Goal: Information Seeking & Learning: Find specific fact

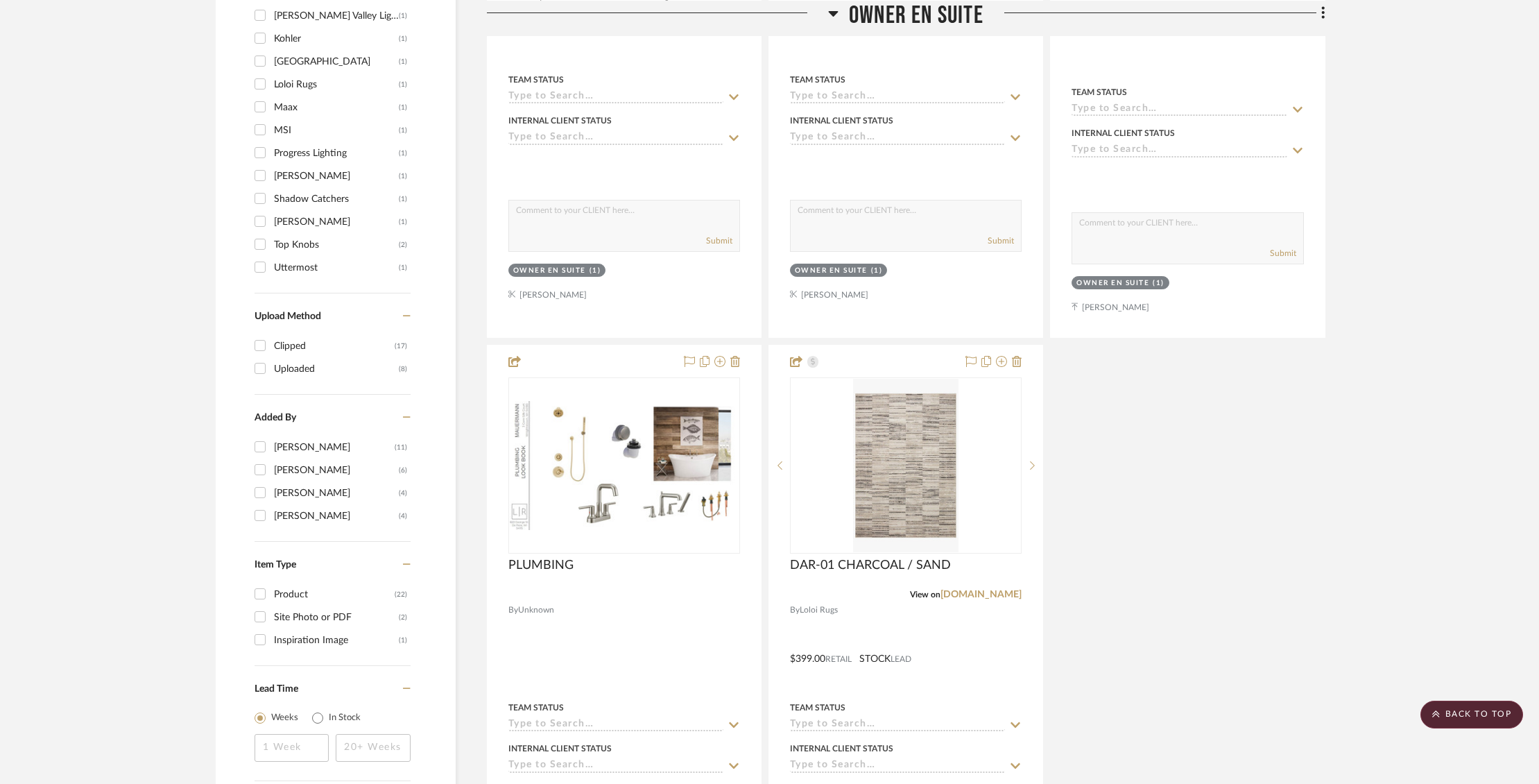
scroll to position [1578, 0]
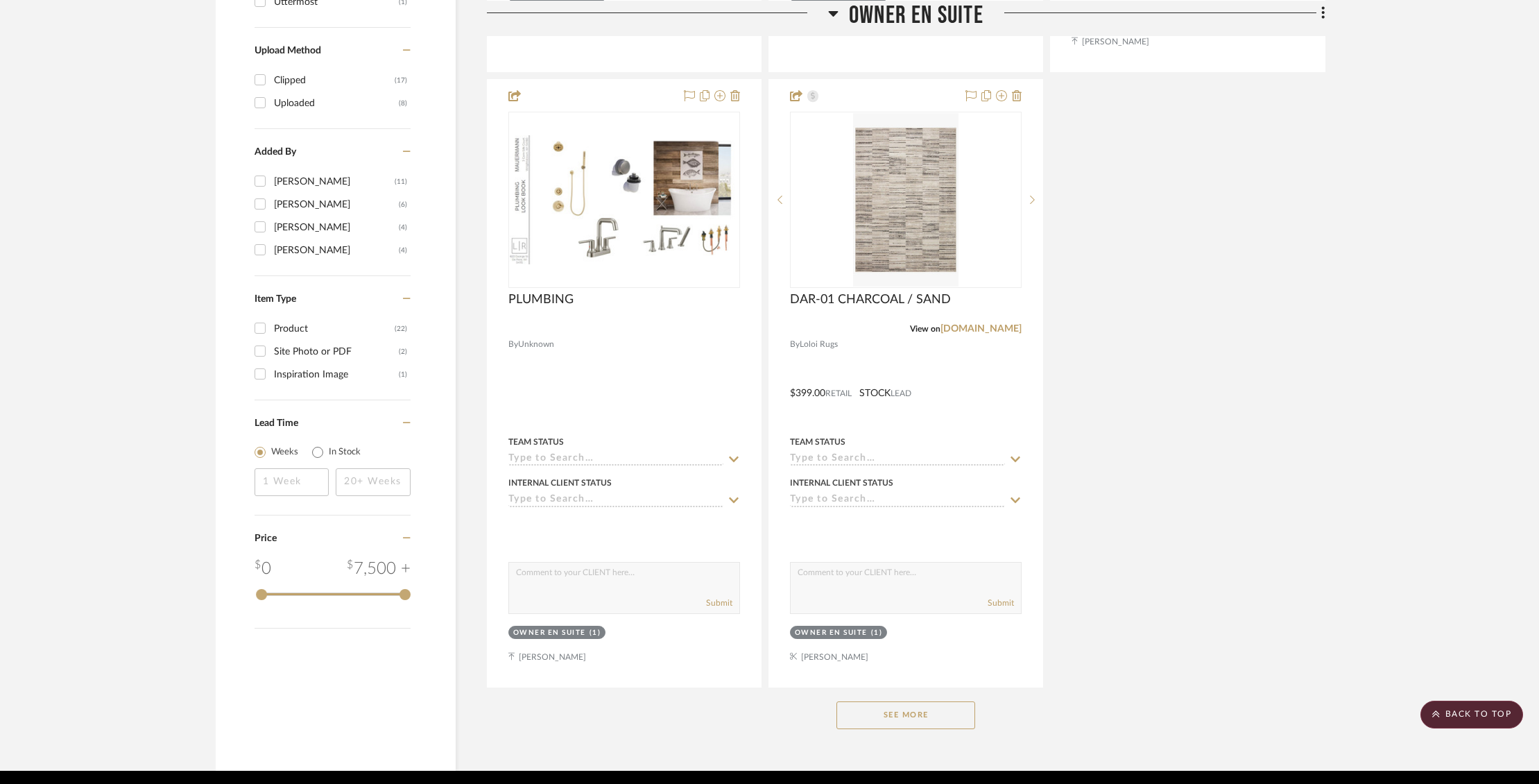
click at [892, 701] on button "See More" at bounding box center [905, 715] width 139 height 28
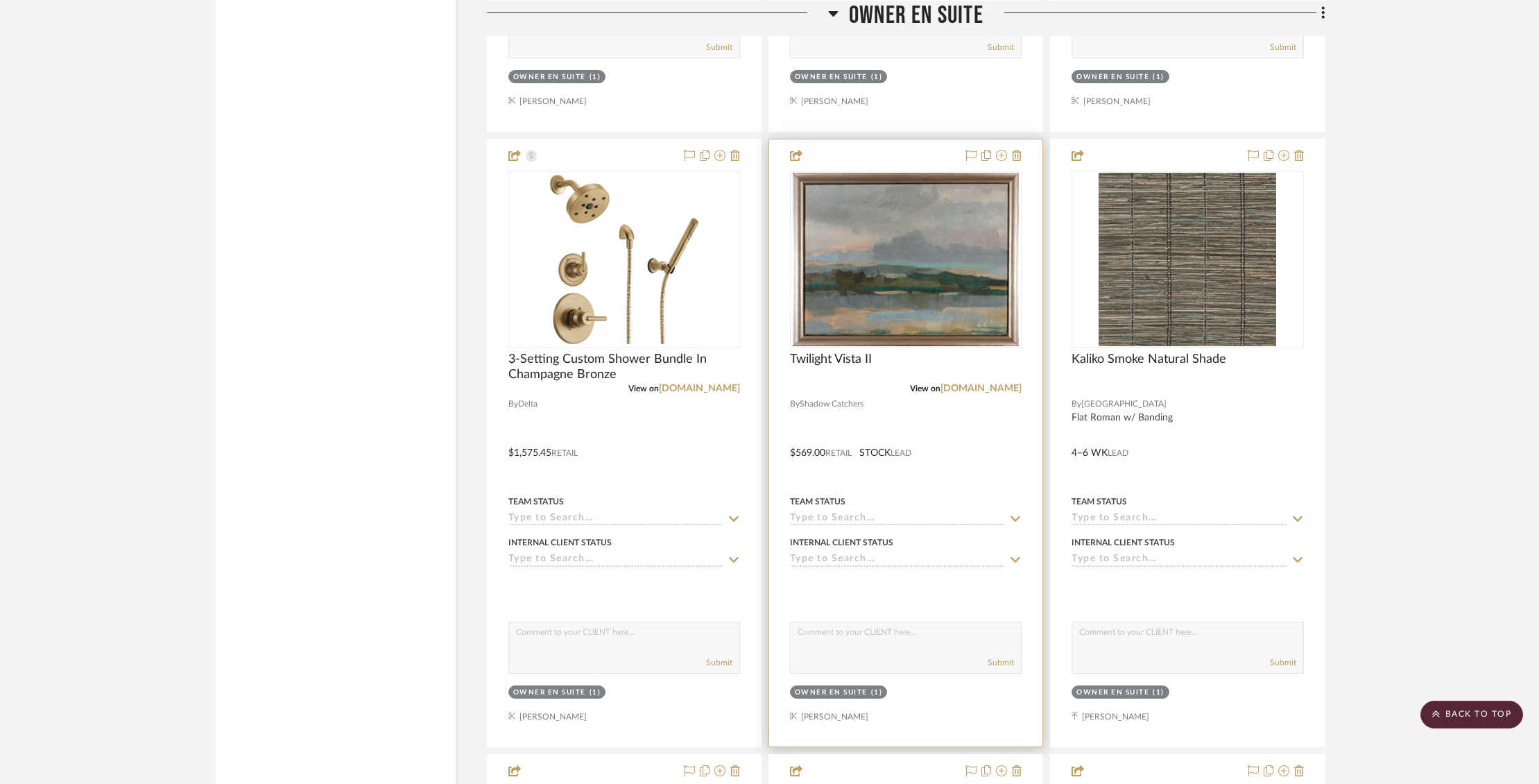
scroll to position [2750, 0]
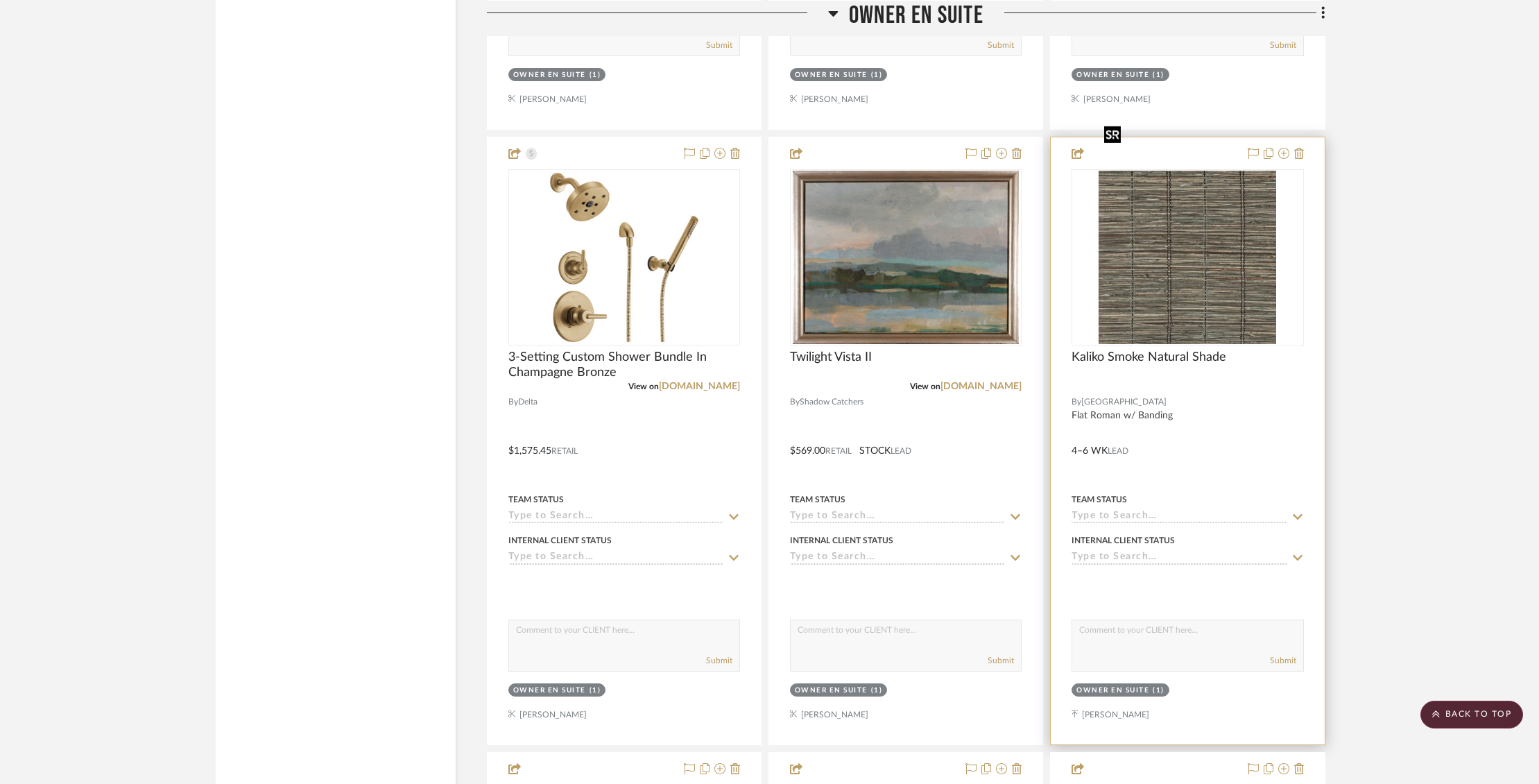
click at [1239, 214] on img "0" at bounding box center [1187, 257] width 178 height 173
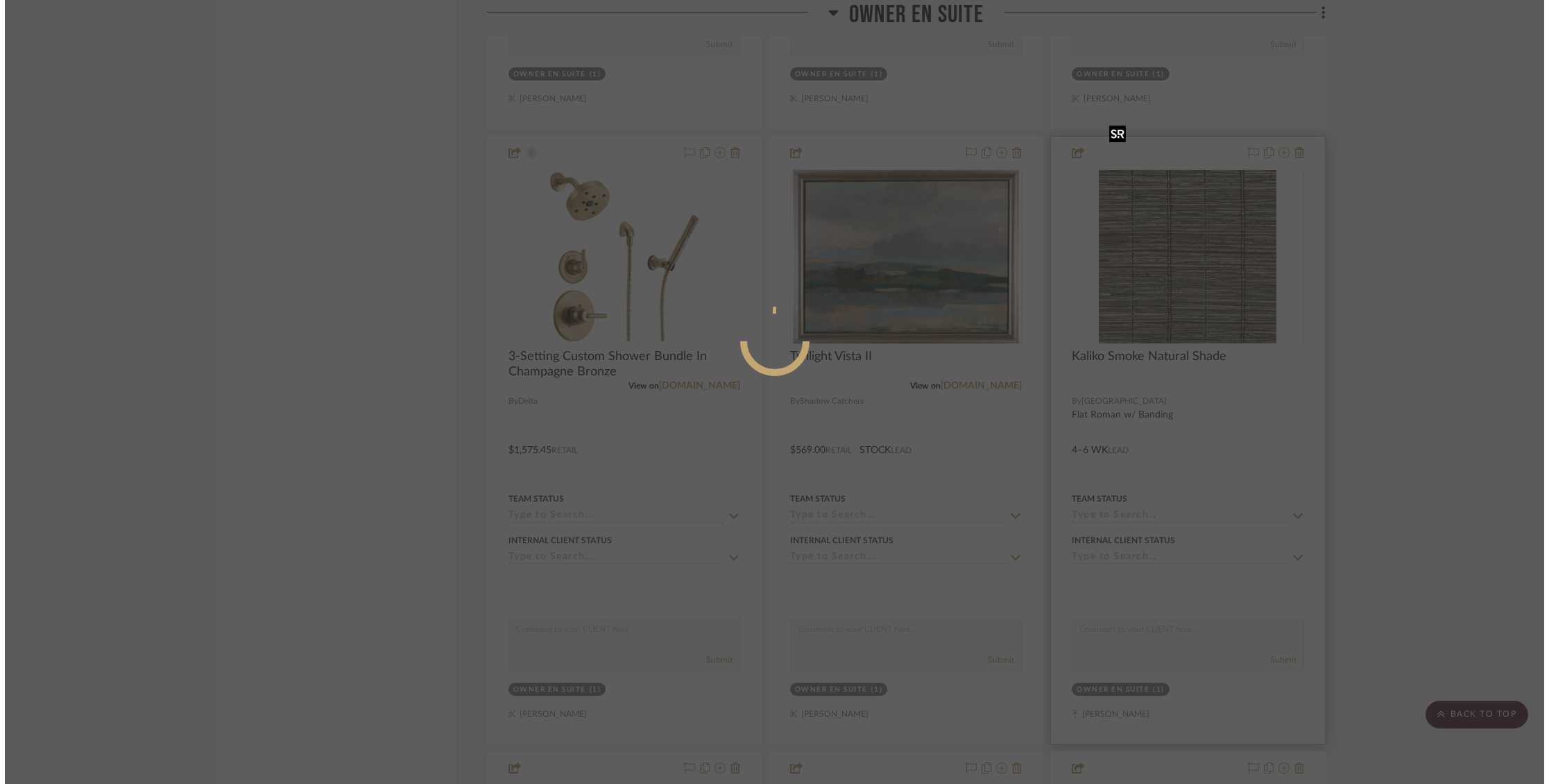
scroll to position [0, 0]
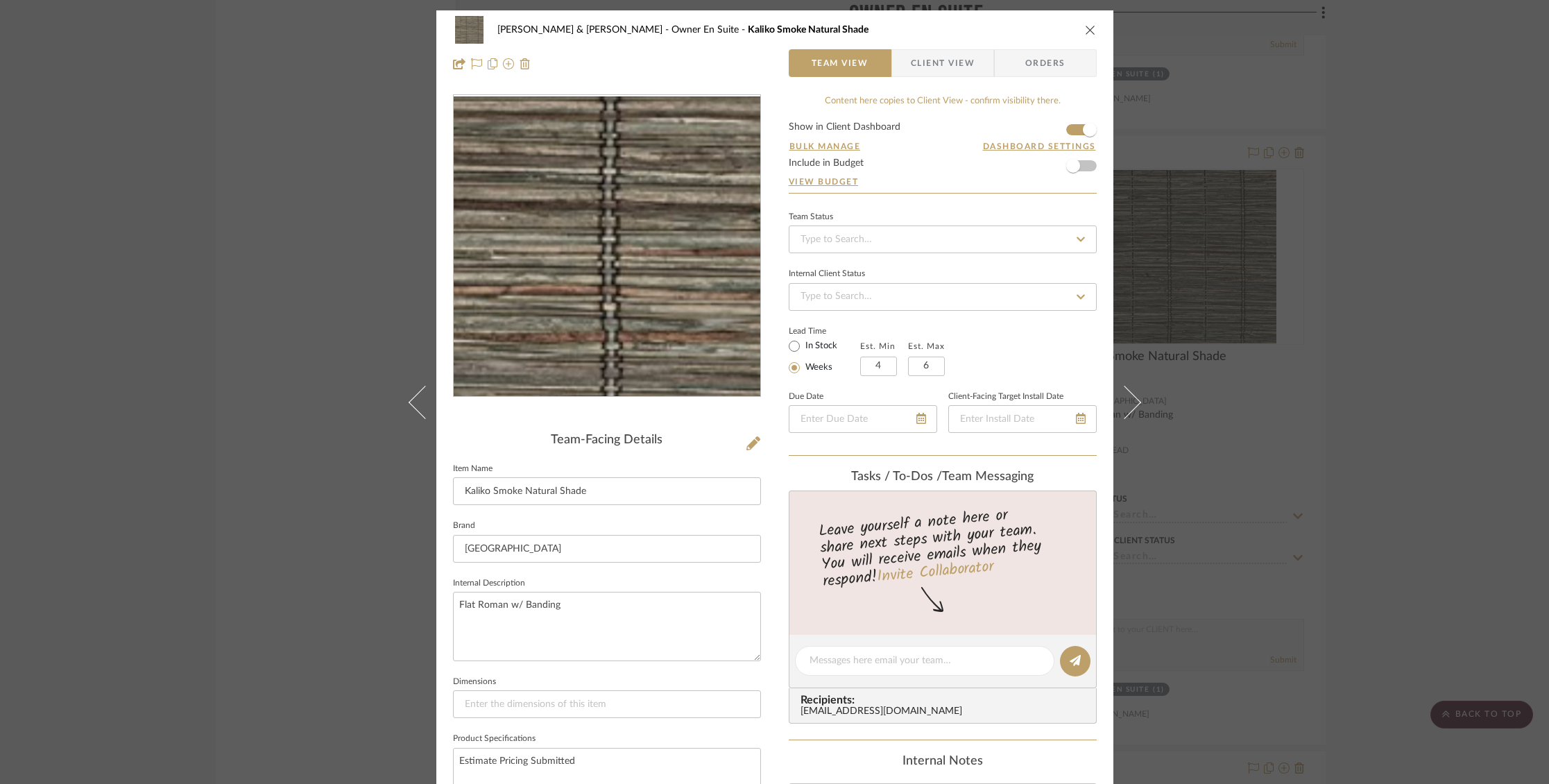
click at [696, 253] on img "0" at bounding box center [606, 246] width 306 height 300
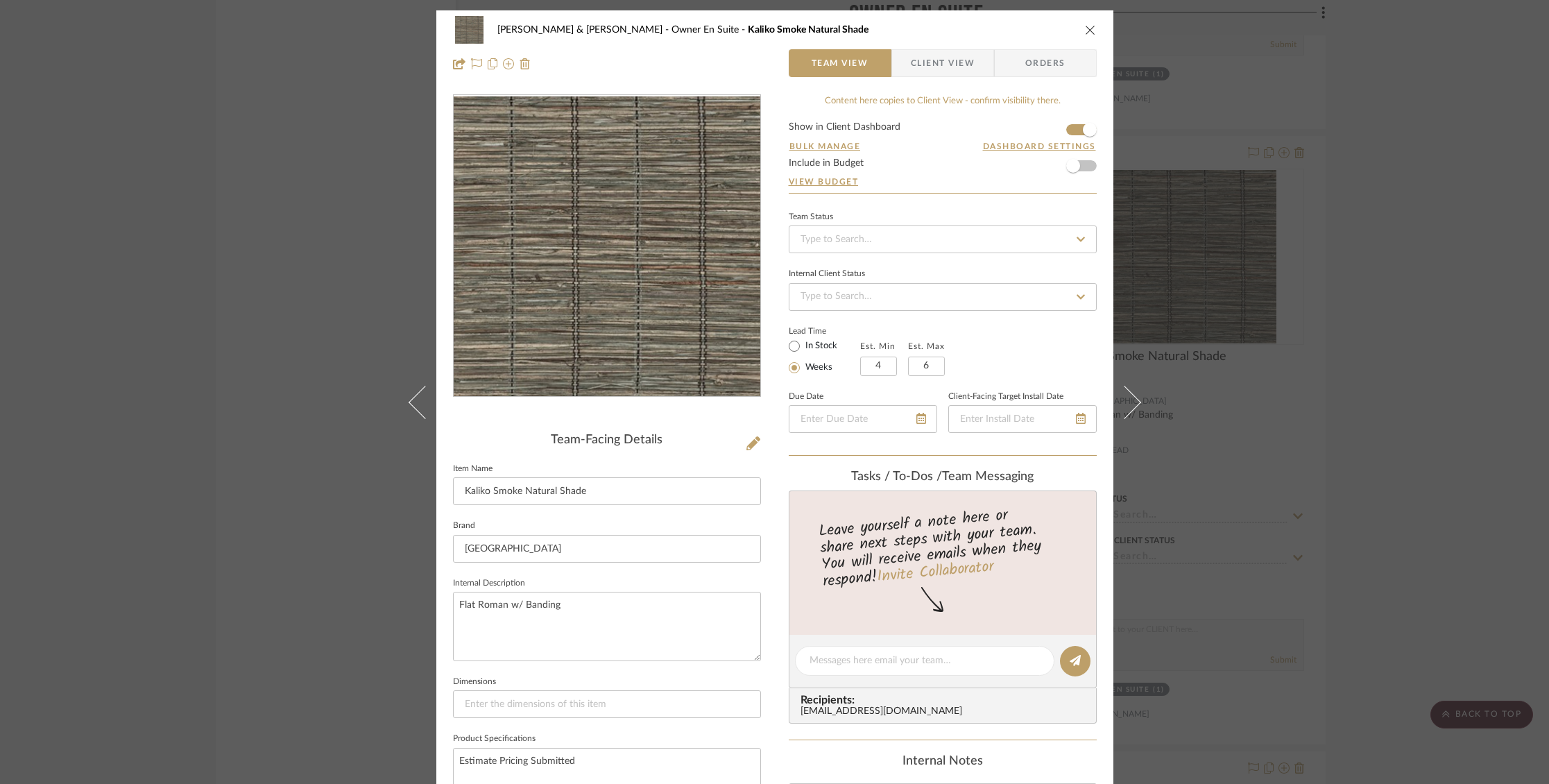
click at [1087, 28] on icon "close" at bounding box center [1091, 30] width 11 height 11
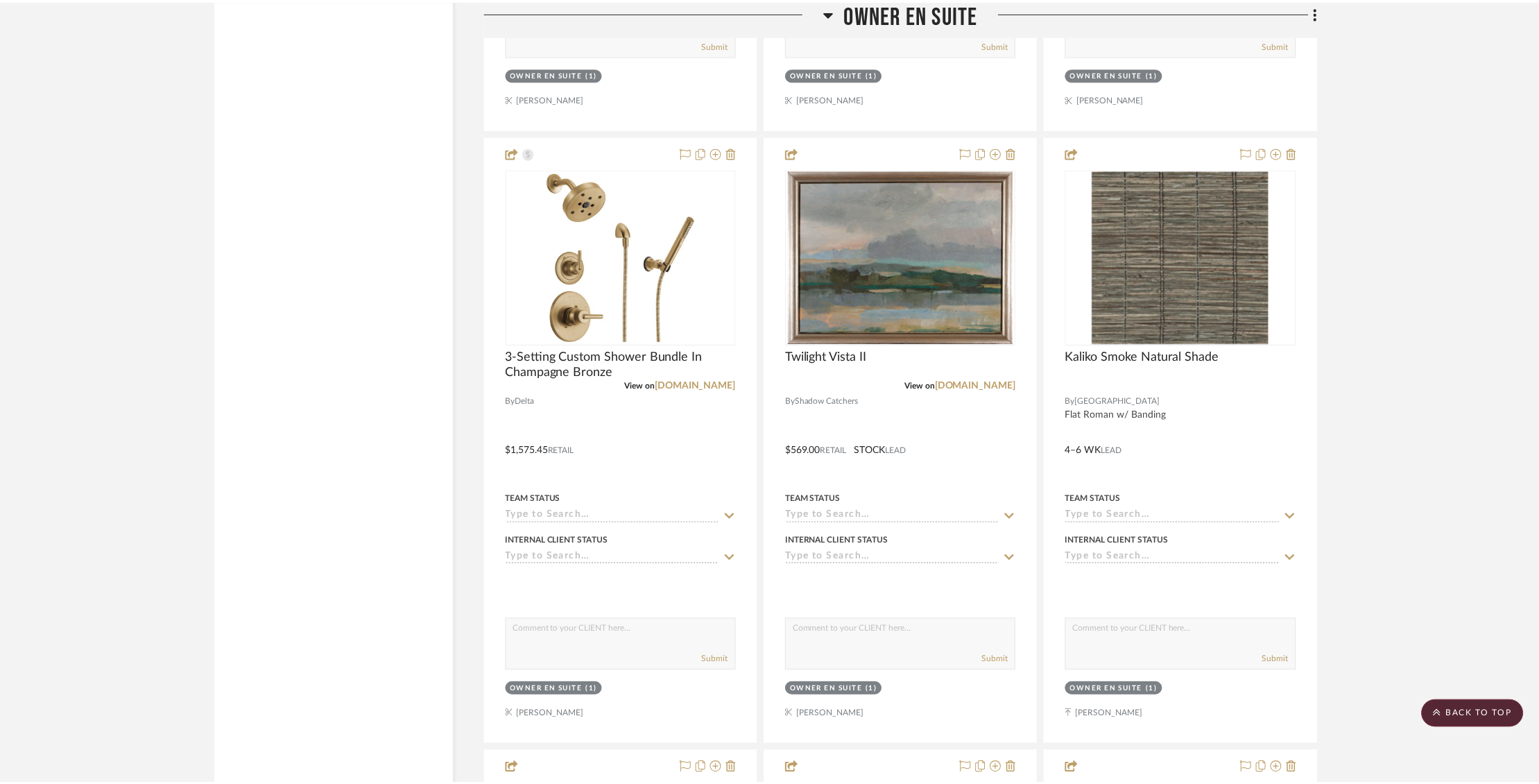
scroll to position [2750, 0]
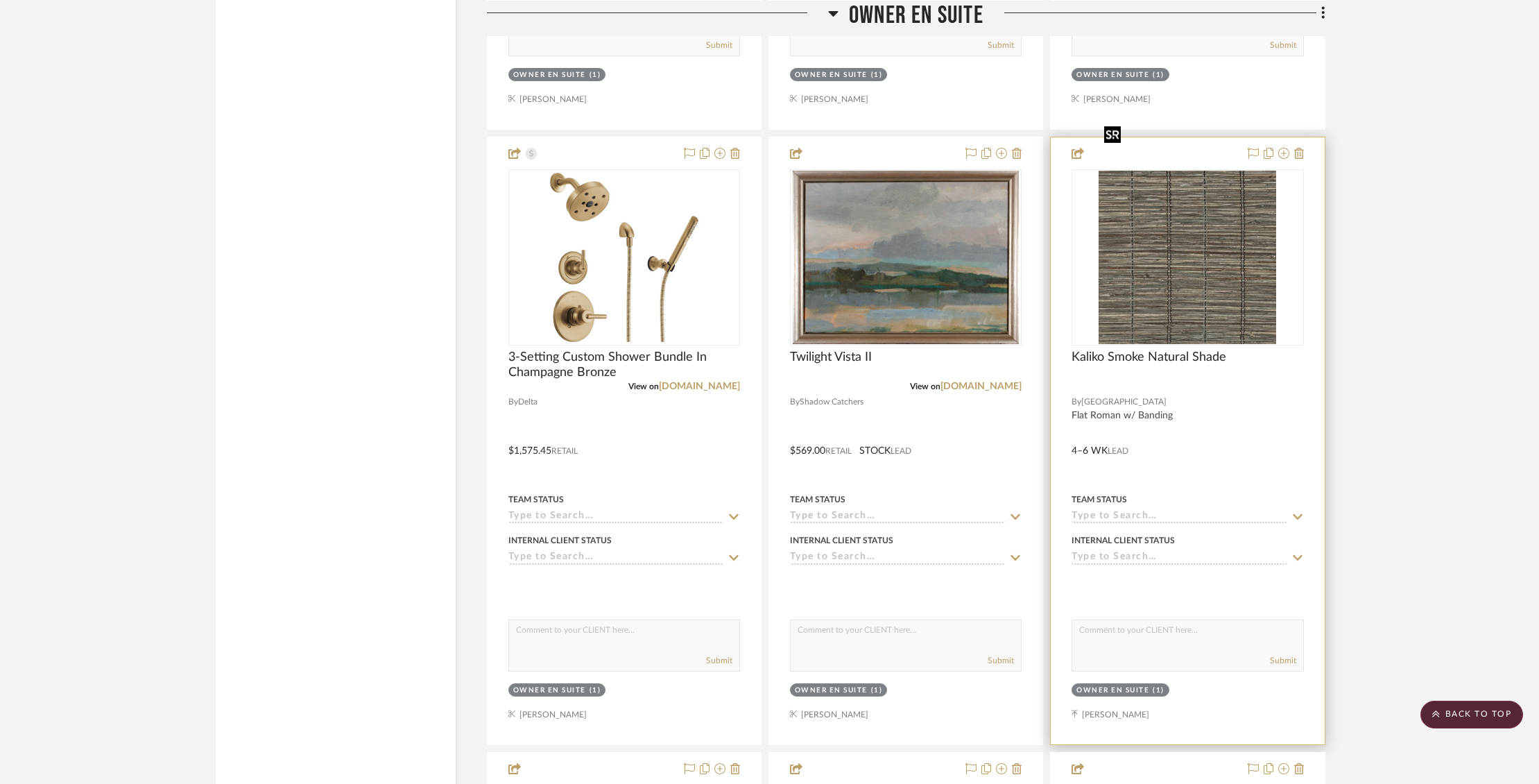
click at [1219, 188] on img "0" at bounding box center [1187, 257] width 178 height 173
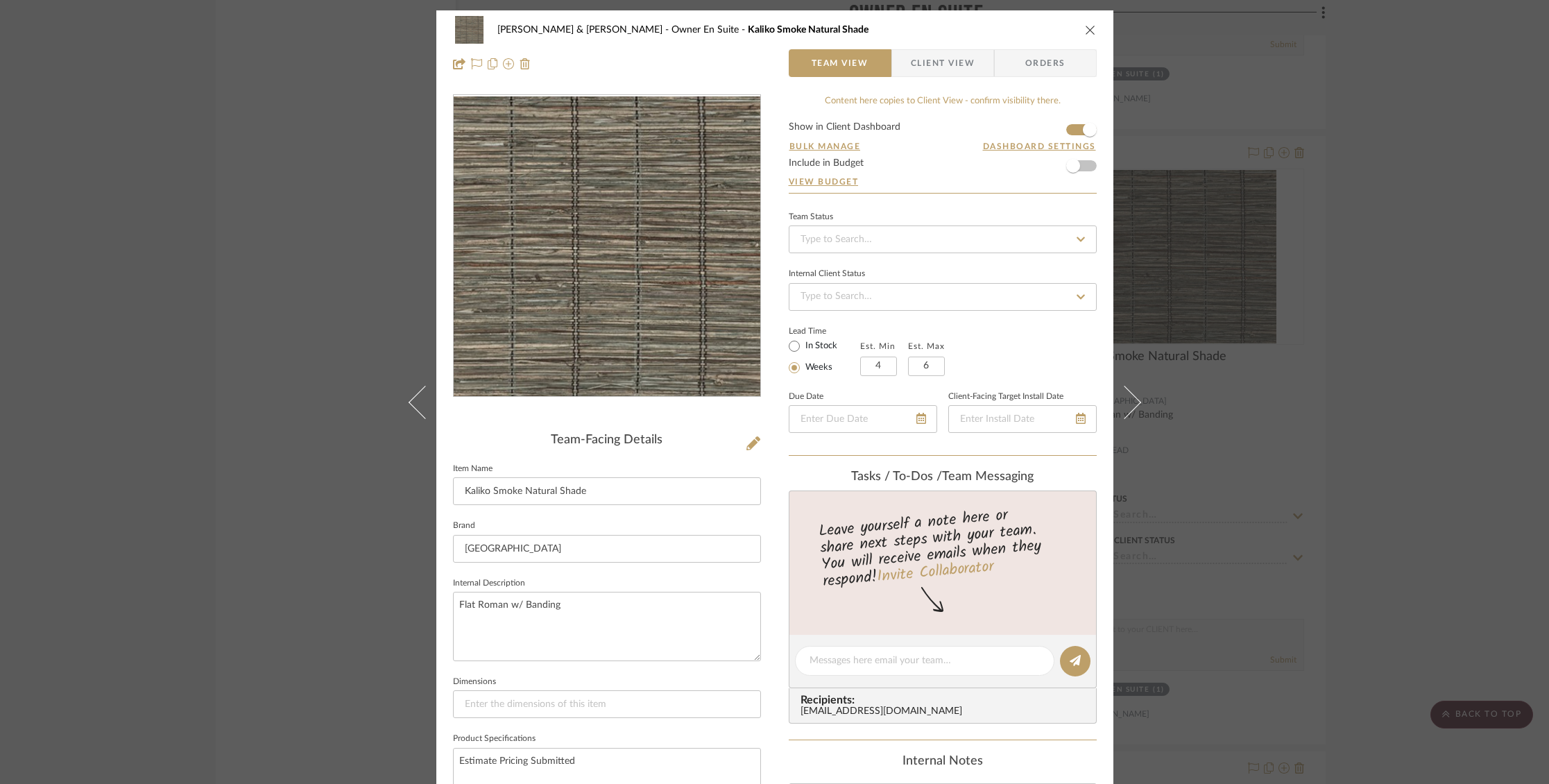
click at [1085, 28] on icon "close" at bounding box center [1091, 30] width 11 height 11
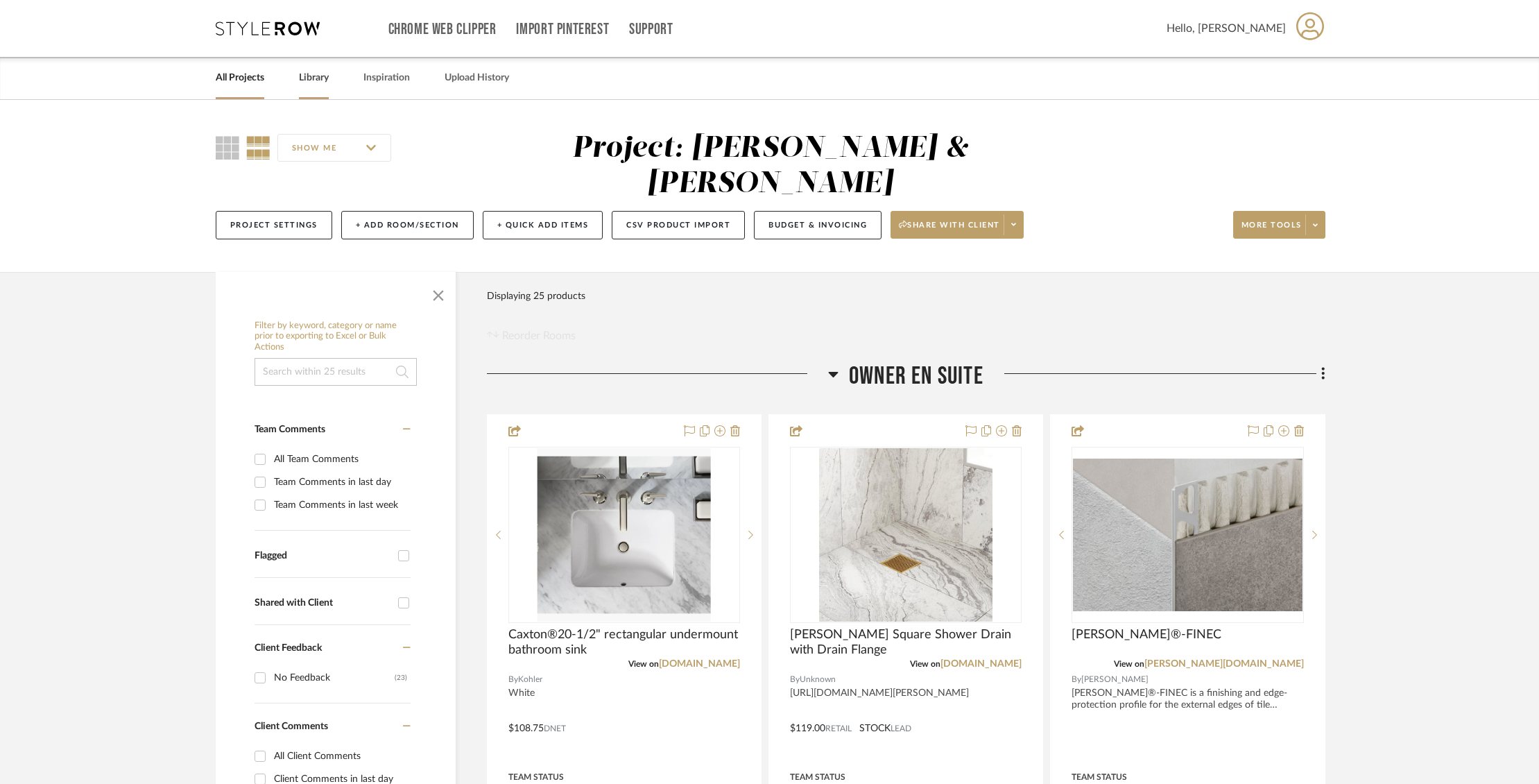
click at [314, 80] on link "Library" at bounding box center [314, 78] width 30 height 19
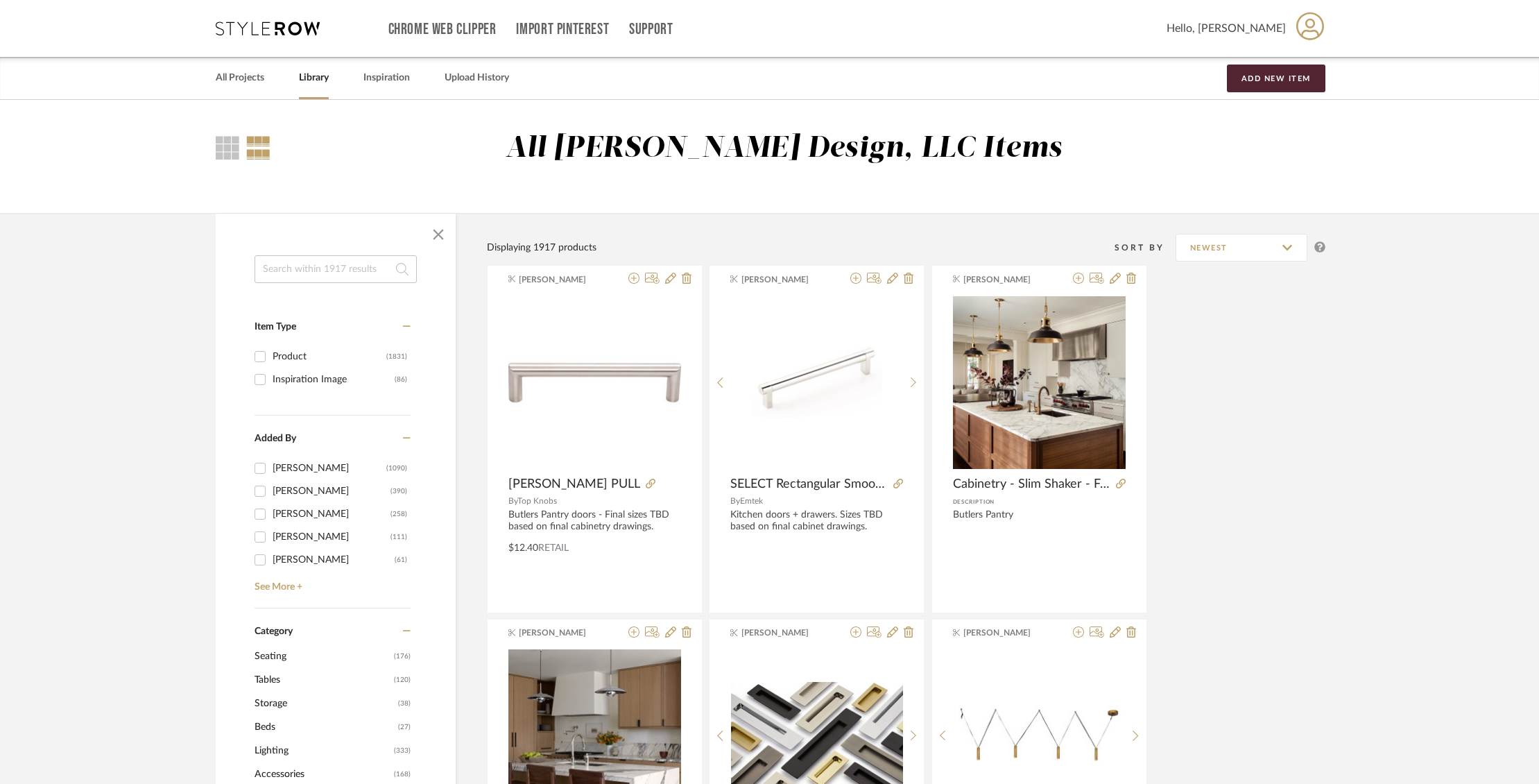
click at [338, 273] on input at bounding box center [336, 269] width 163 height 28
type input "sink"
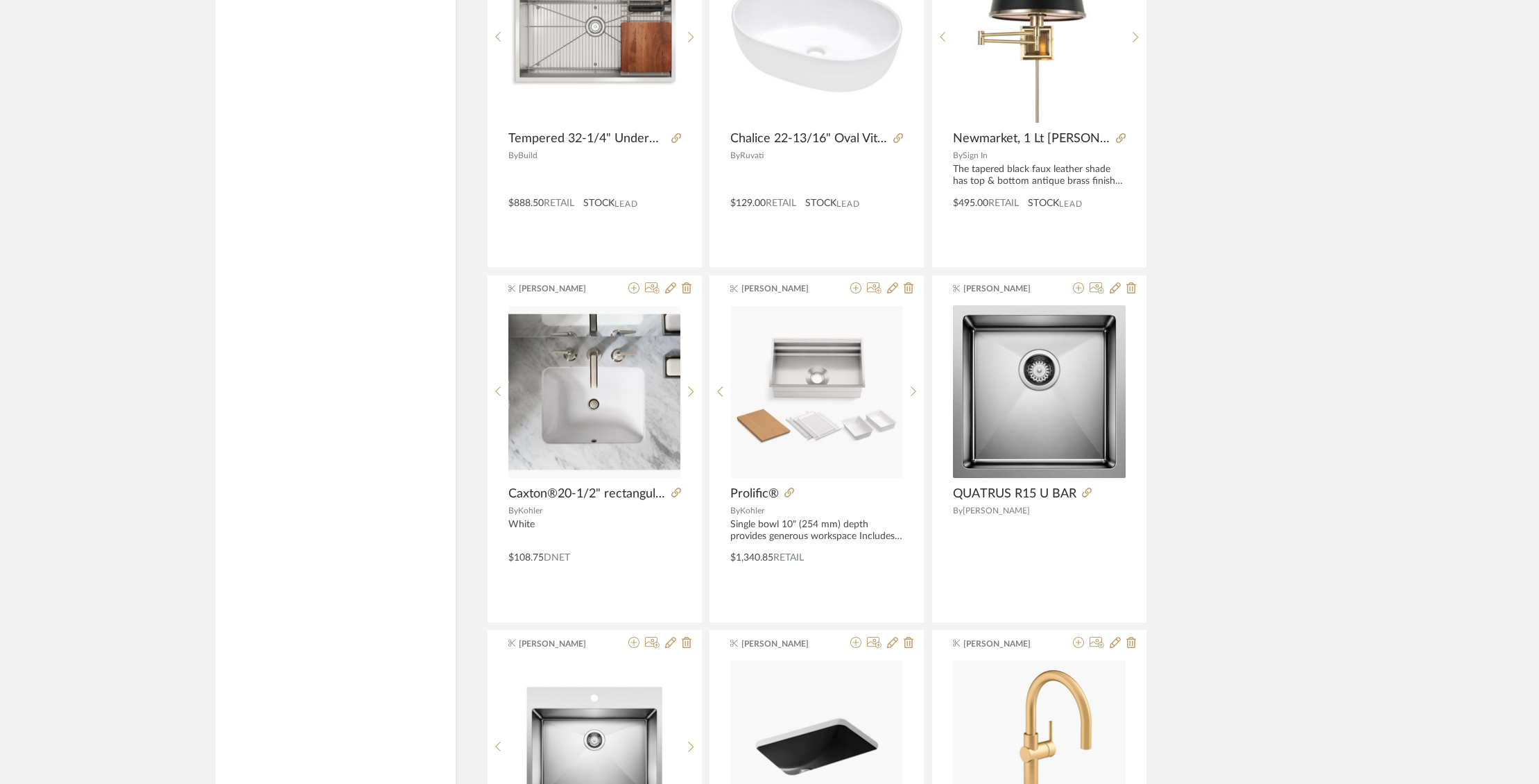
scroll to position [1813, 0]
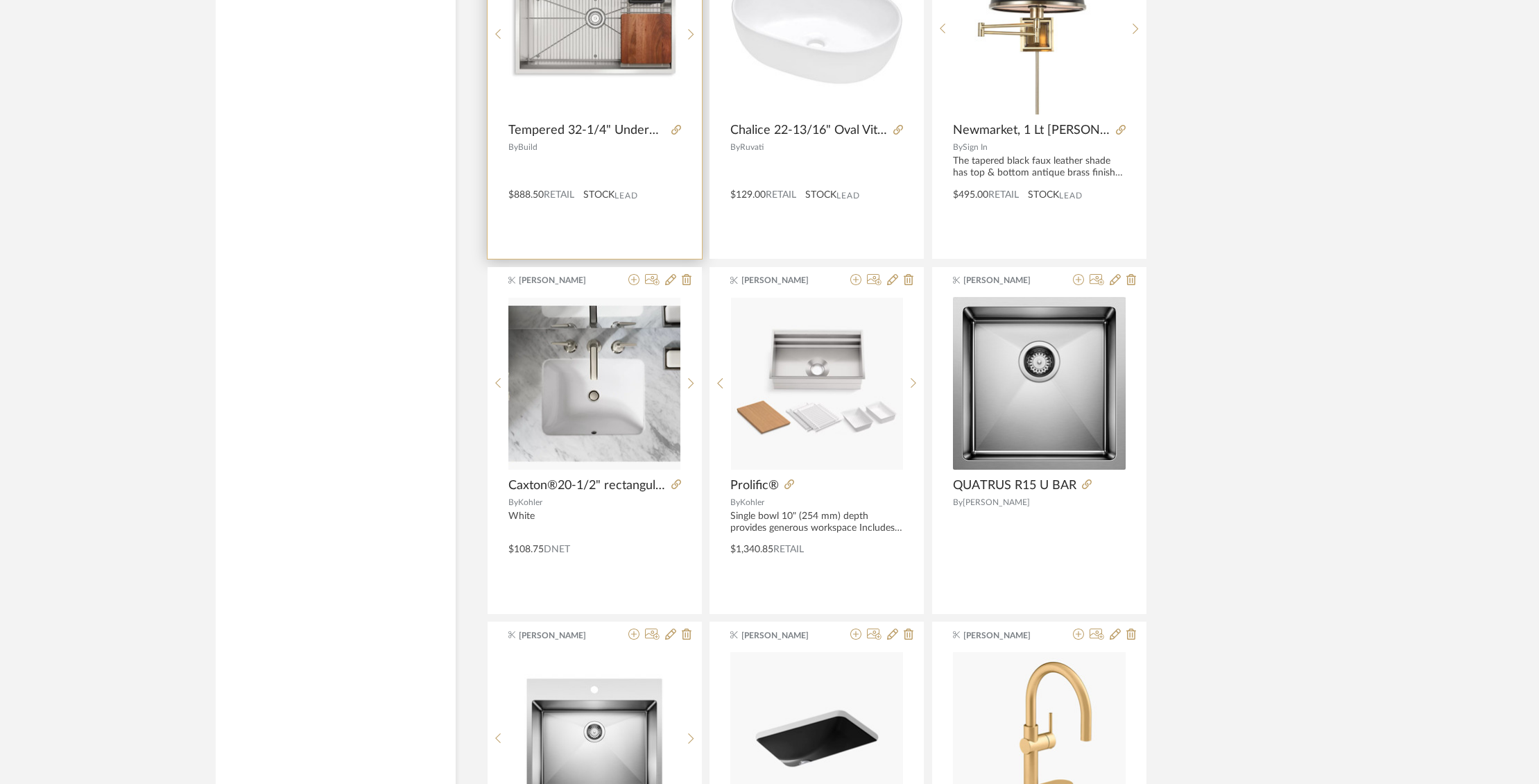
click at [0, 0] on img at bounding box center [0, 0] width 0 height 0
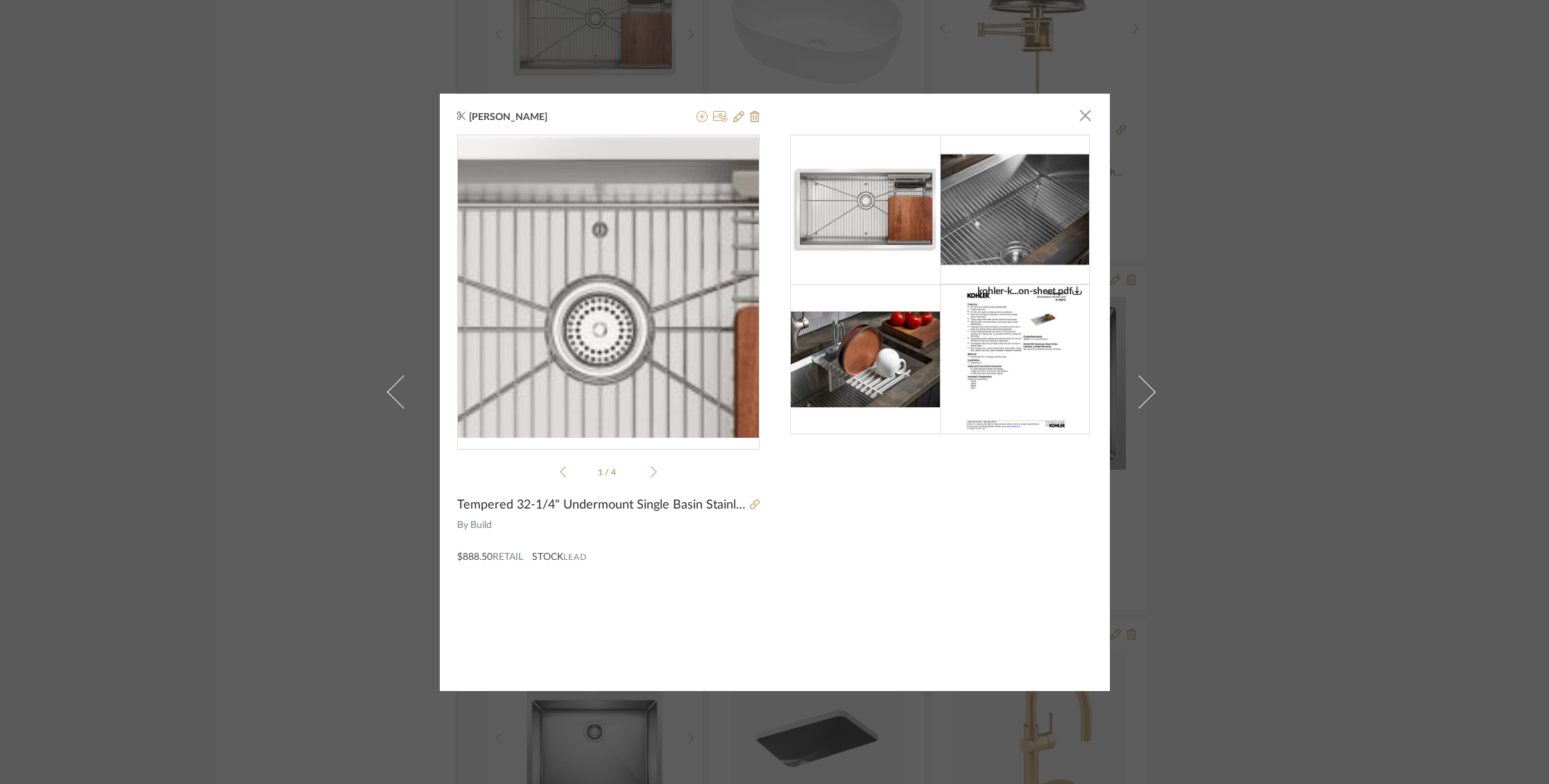
click at [608, 254] on img "0" at bounding box center [609, 286] width 302 height 302
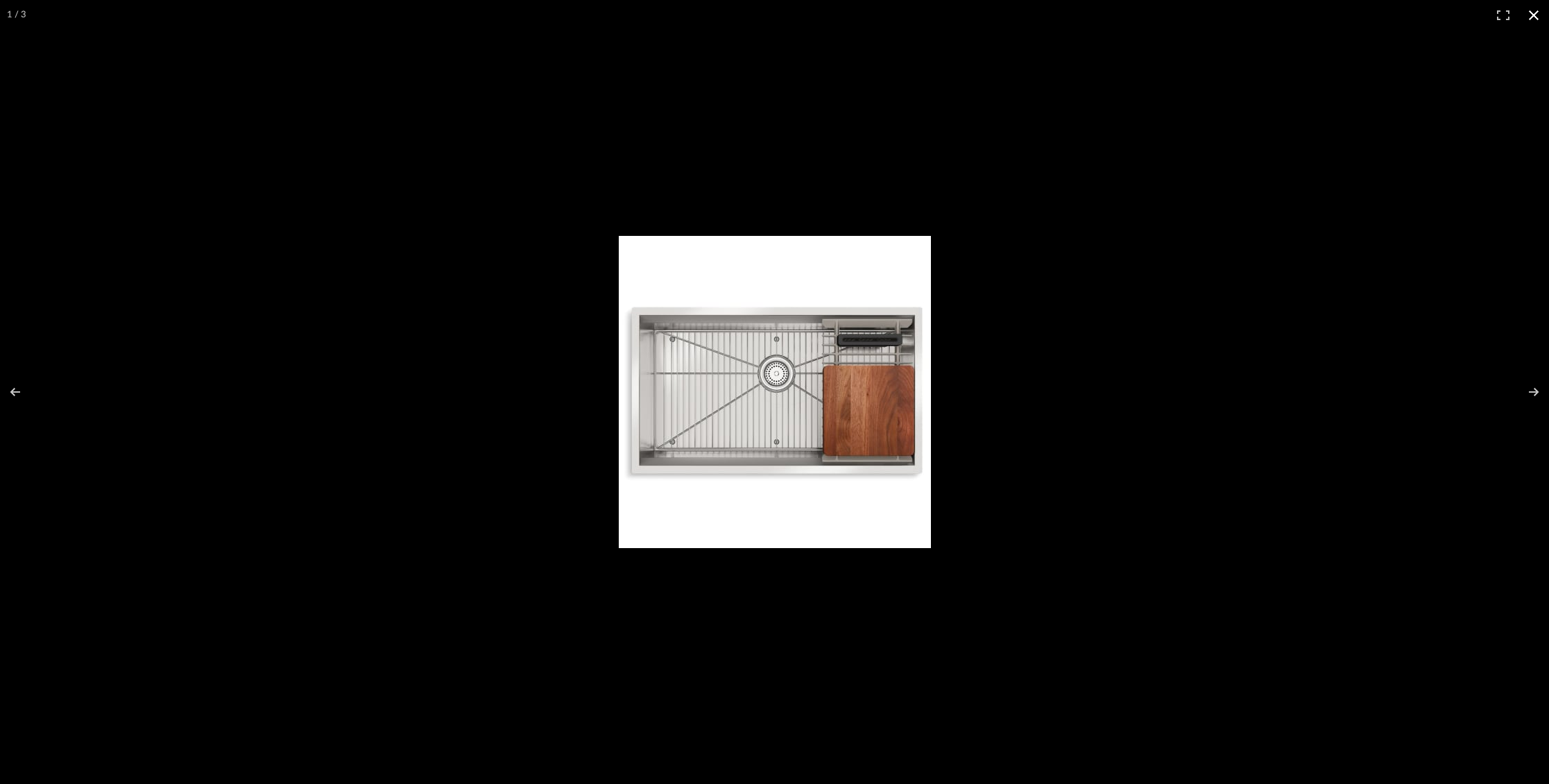
click at [1538, 20] on button at bounding box center [1534, 15] width 31 height 31
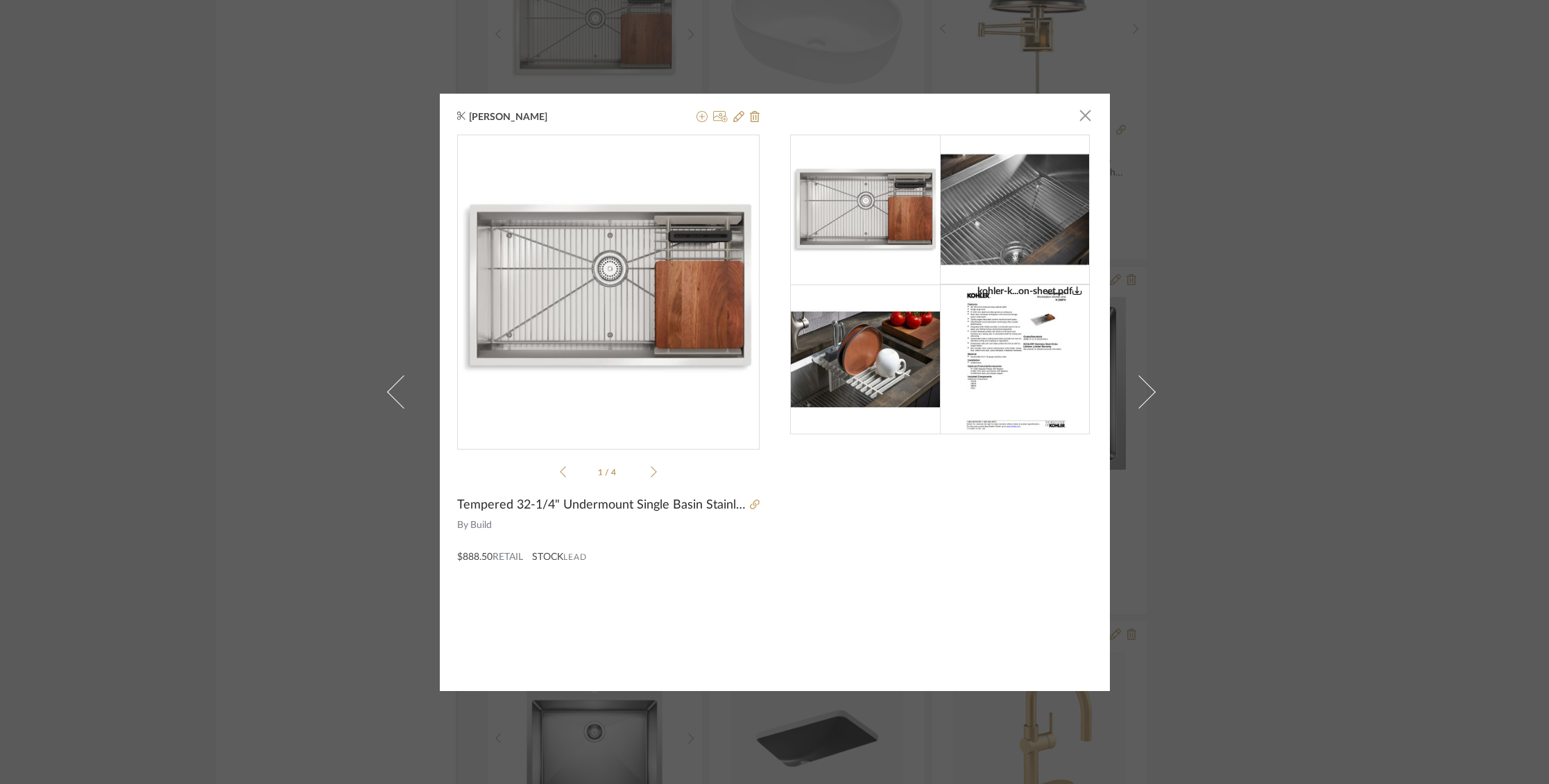
click at [976, 343] on img at bounding box center [1014, 359] width 116 height 149
click at [1089, 111] on div "[PERSON_NAME] × [PERSON_NAME]-k...on-sheet.pdf kohler-k...on-sheet.pdf 1 / 4 Te…" at bounding box center [774, 392] width 670 height 597
click at [1083, 118] on span "button" at bounding box center [1086, 115] width 28 height 28
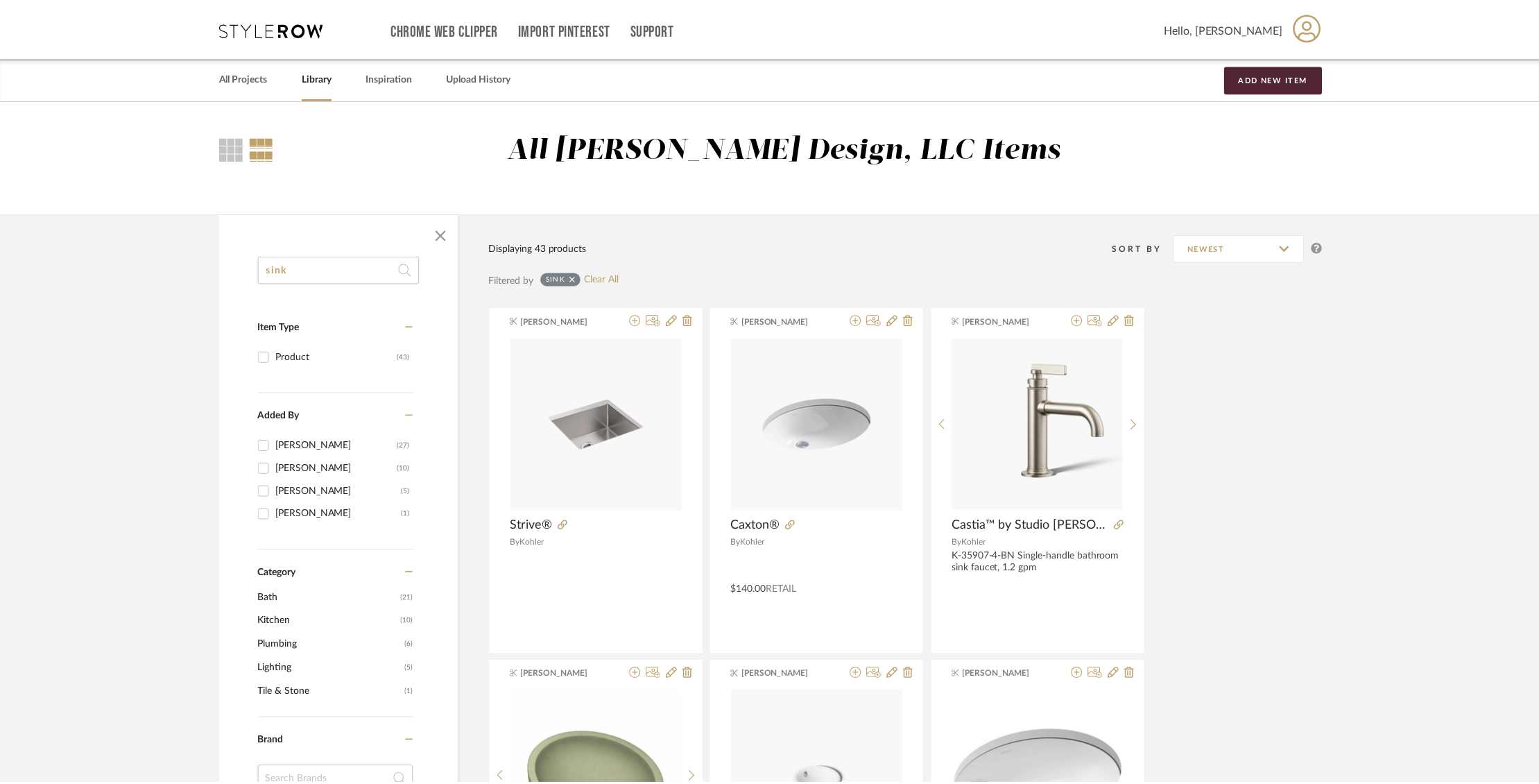
scroll to position [1813, 0]
